Goal: Task Accomplishment & Management: Complete application form

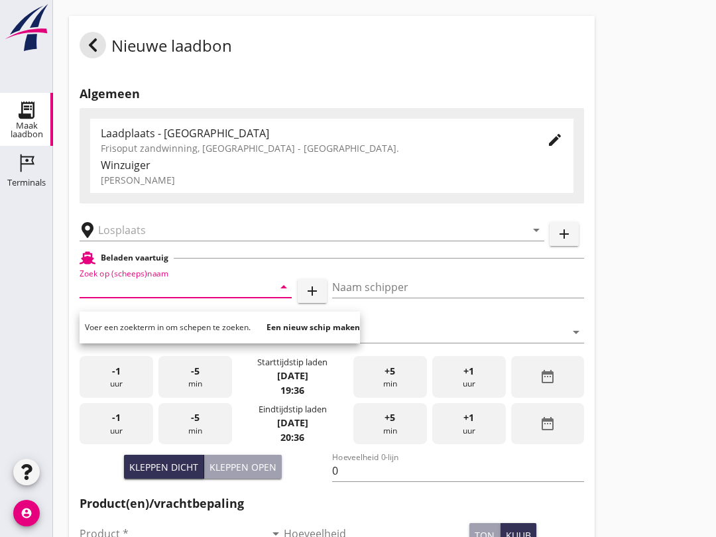
scroll to position [182, 0]
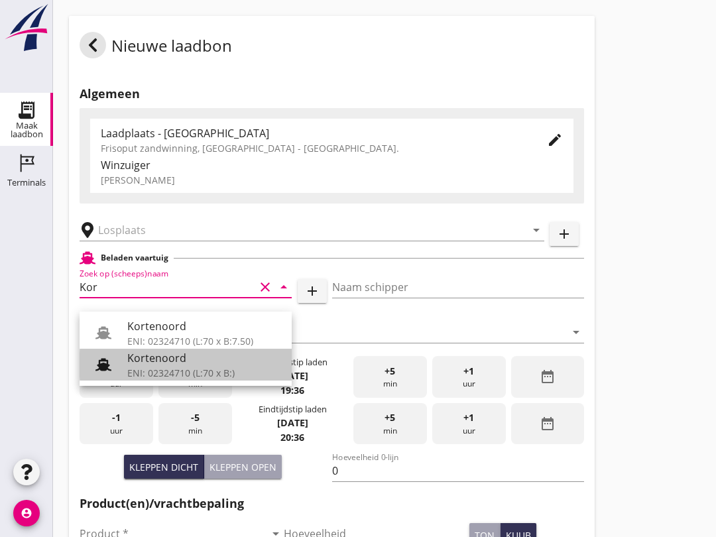
click at [191, 369] on div "ENI: 02324710 (L:70 x B:)" at bounding box center [204, 373] width 154 height 14
type input "Kortenoord"
type input "[PERSON_NAME]/[PERSON_NAME]"
type input "621"
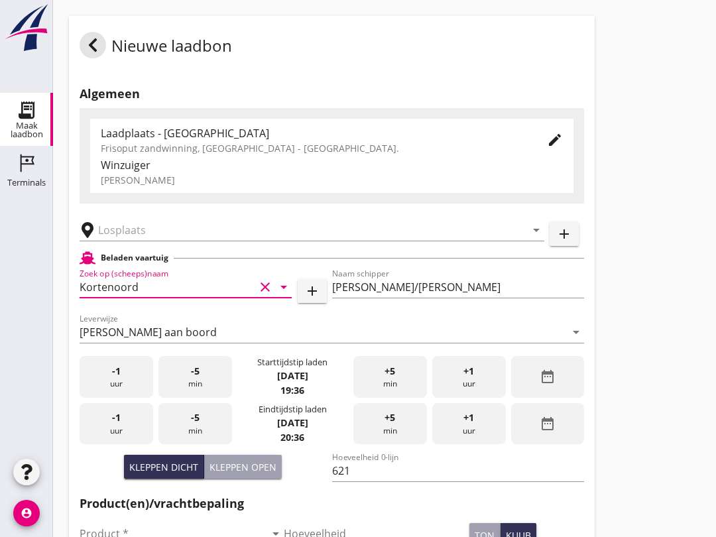
click at [159, 241] on input "text" at bounding box center [302, 230] width 409 height 21
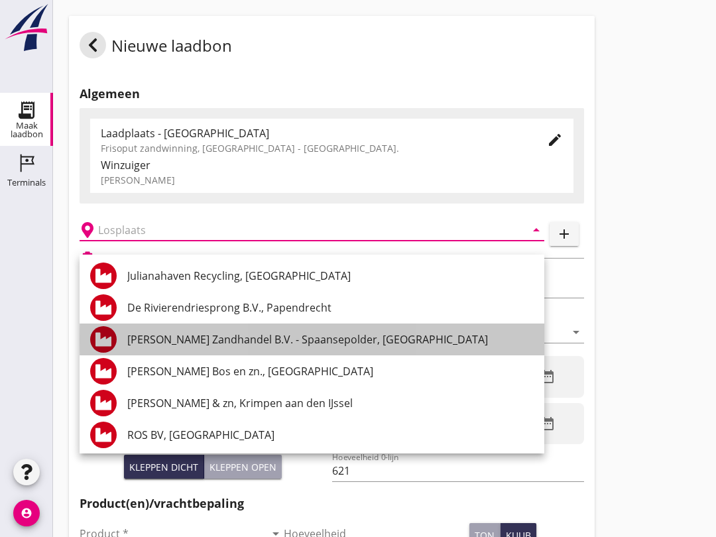
click at [344, 344] on div "[PERSON_NAME] Zandhandel B.V. - Spaansepolder, [GEOGRAPHIC_DATA]" at bounding box center [330, 340] width 407 height 16
type input "[PERSON_NAME] Zandhandel B.V. - Spaansepolder, [GEOGRAPHIC_DATA]"
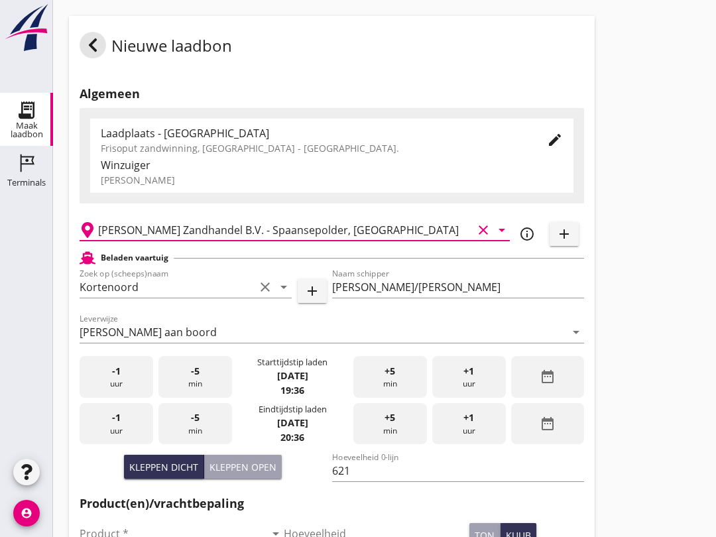
click at [259, 474] on div "Kleppen open" at bounding box center [243, 467] width 67 height 14
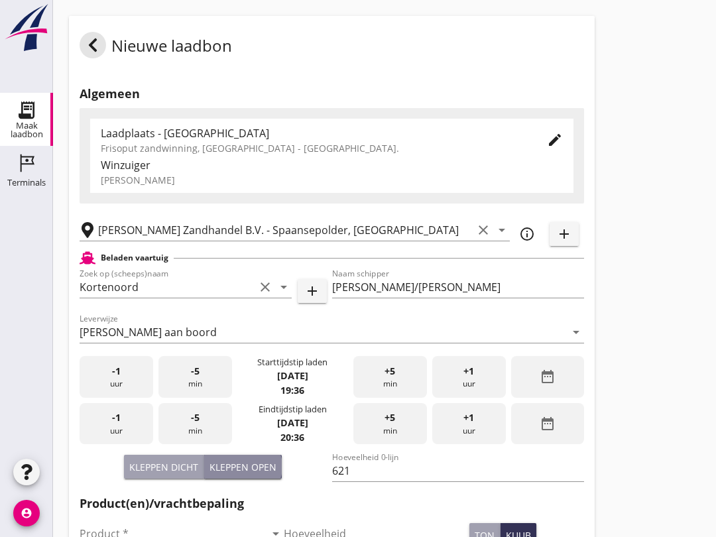
type input "518"
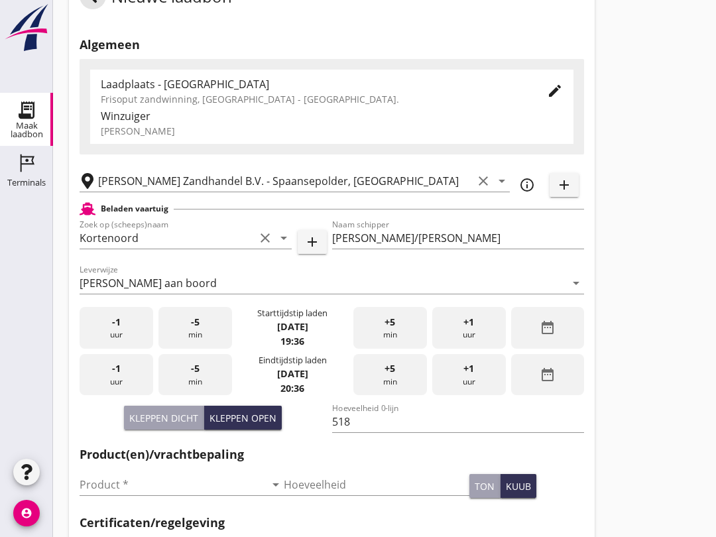
scroll to position [101, 0]
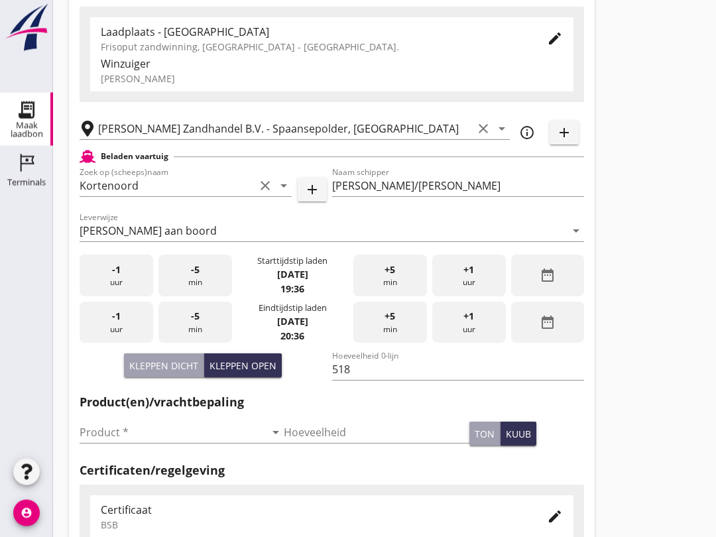
click at [163, 444] on input "Product *" at bounding box center [173, 433] width 186 height 21
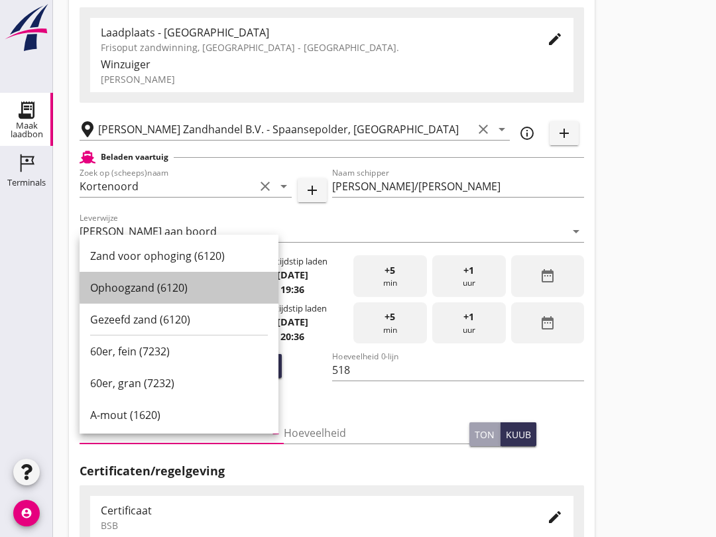
click at [184, 287] on div "Ophoogzand (6120)" at bounding box center [179, 288] width 178 height 16
type input "Ophoogzand (6120)"
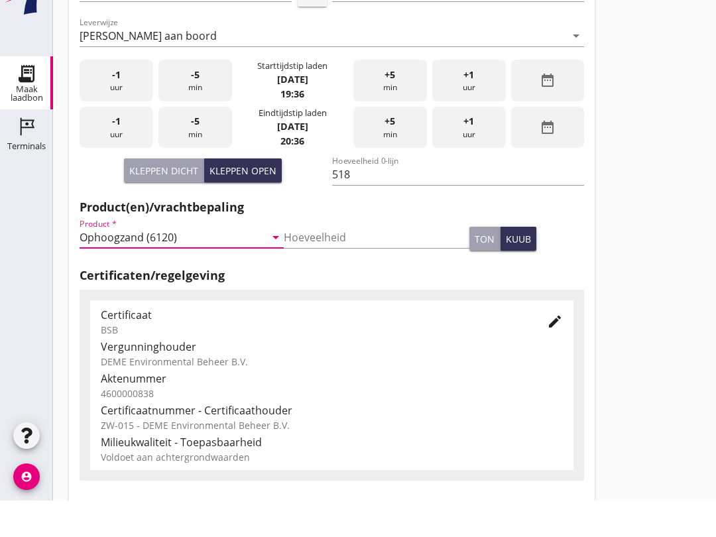
scroll to position [422, 0]
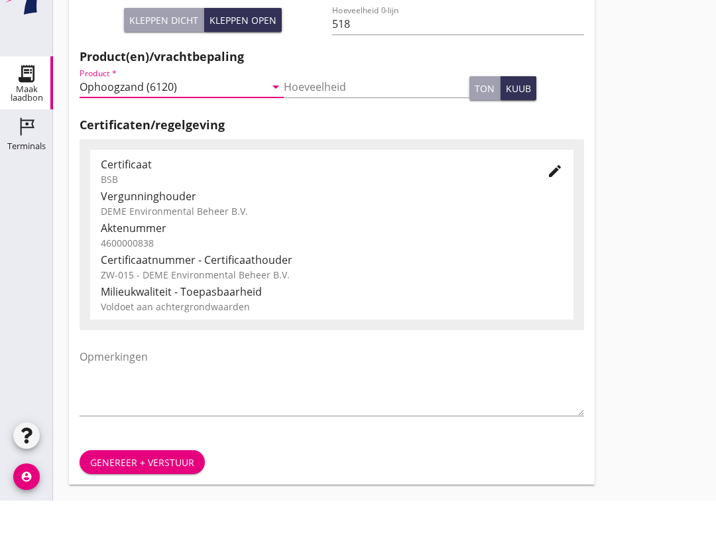
click at [177, 487] on button "Genereer + verstuur" at bounding box center [142, 499] width 125 height 24
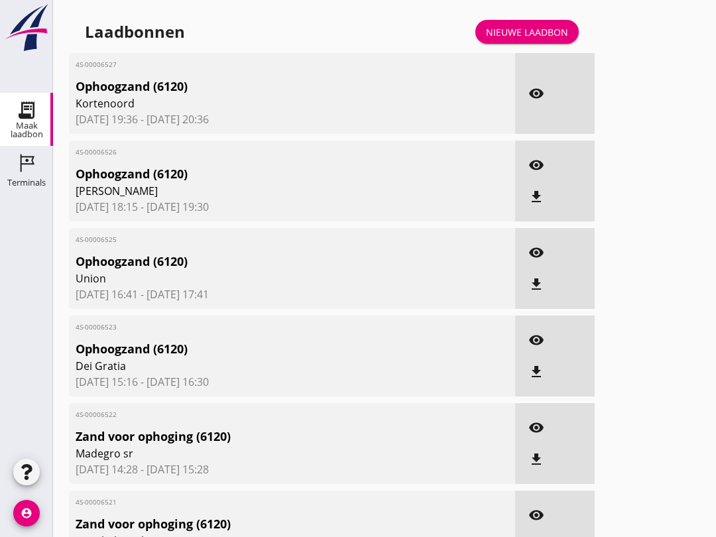
click at [531, 34] on link "Nieuwe laadbon" at bounding box center [527, 32] width 103 height 24
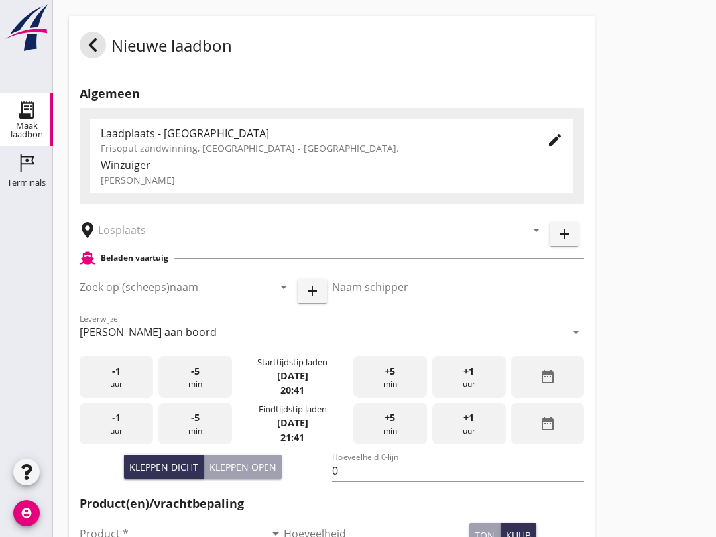
click at [115, 298] on input "Zoek op (scheeps)naam" at bounding box center [167, 287] width 175 height 21
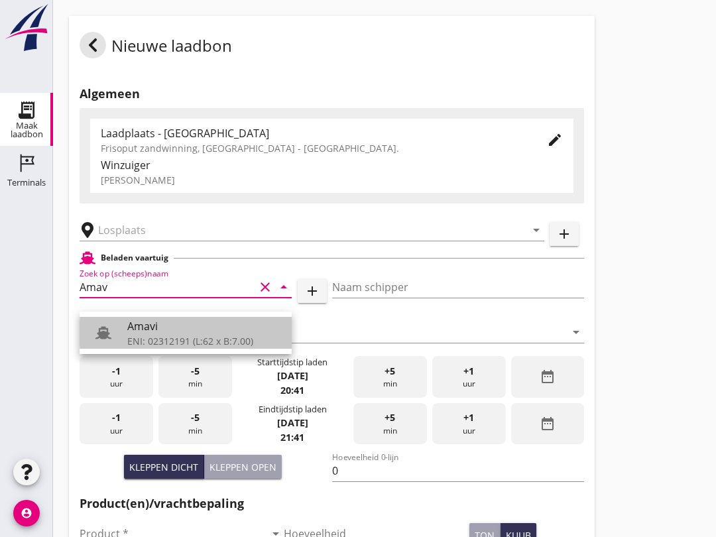
click at [183, 332] on div "Amavi" at bounding box center [204, 326] width 154 height 16
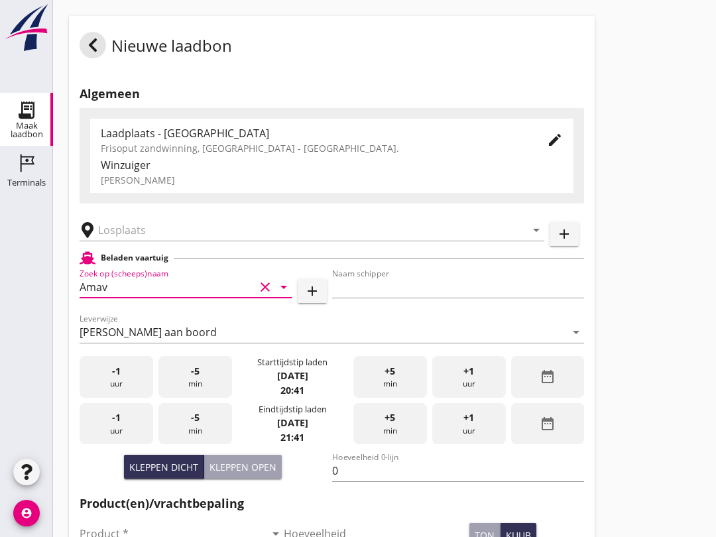
type input "Amavi"
type input "[PERSON_NAME]"
type input "451"
click at [168, 241] on input "text" at bounding box center [302, 230] width 409 height 21
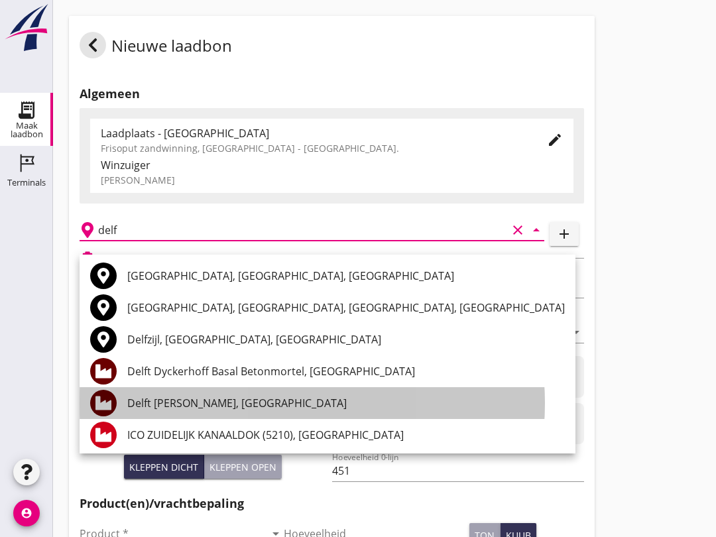
click at [234, 407] on div "Delft [PERSON_NAME], [GEOGRAPHIC_DATA]" at bounding box center [346, 403] width 438 height 16
type input "Delft [PERSON_NAME], [GEOGRAPHIC_DATA]"
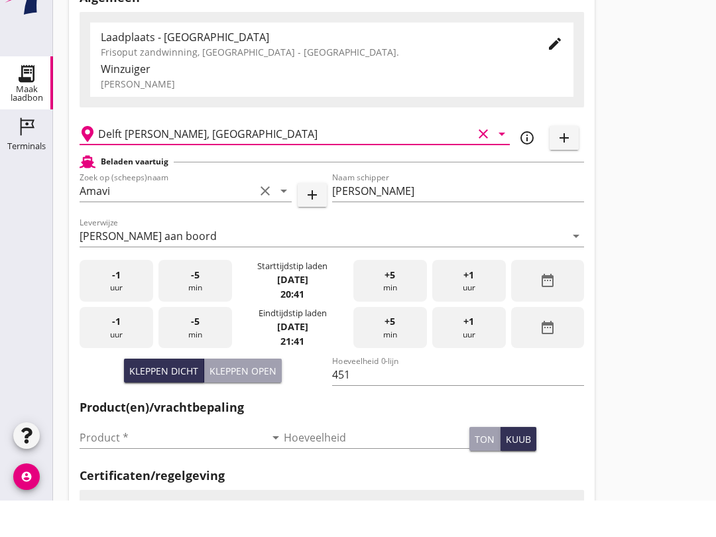
scroll to position [70, 0]
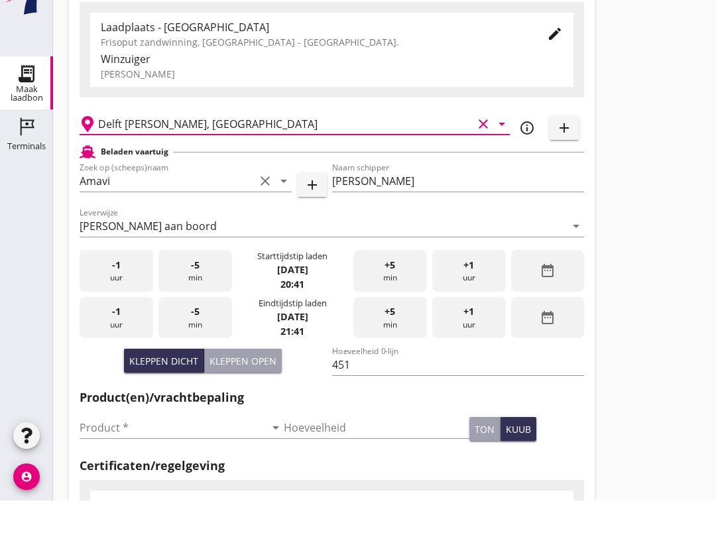
click at [167, 454] on input "Product *" at bounding box center [173, 464] width 186 height 21
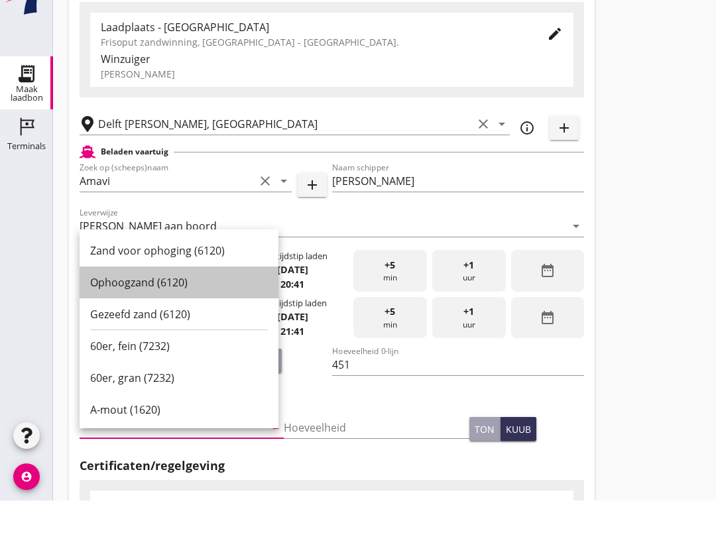
click at [193, 311] on div "Ophoogzand (6120)" at bounding box center [179, 319] width 178 height 16
type input "Ophoogzand (6120)"
